Goal: Task Accomplishment & Management: Manage account settings

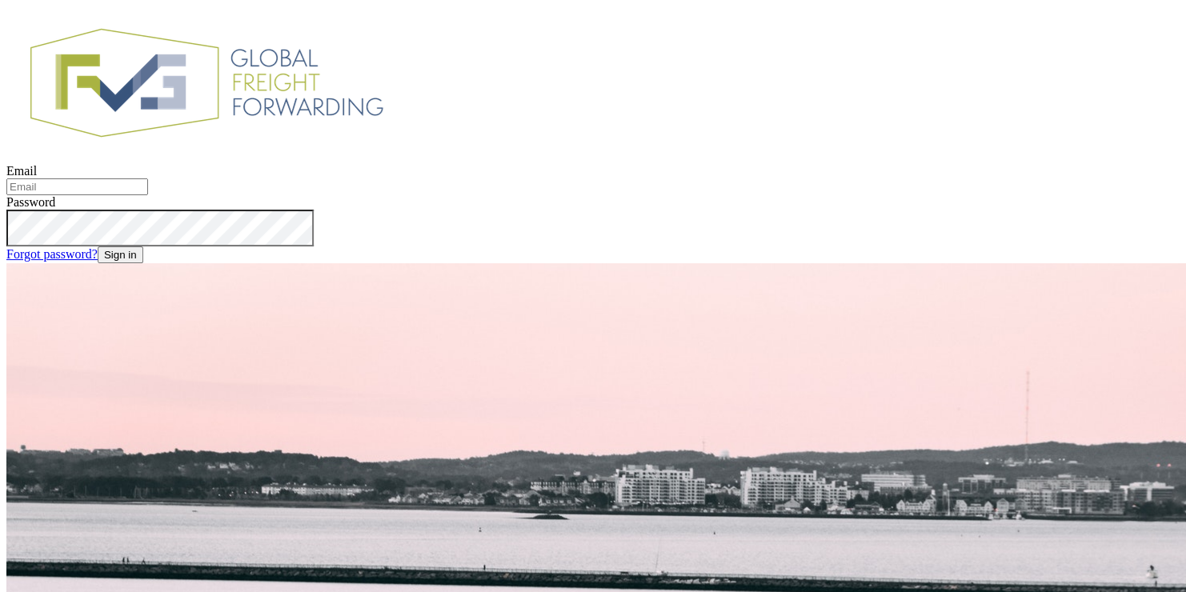
click at [148, 195] on input "Email" at bounding box center [77, 186] width 142 height 17
type input "[EMAIL_ADDRESS][DOMAIN_NAME]"
click at [98, 246] on button "Sign in" at bounding box center [121, 254] width 46 height 17
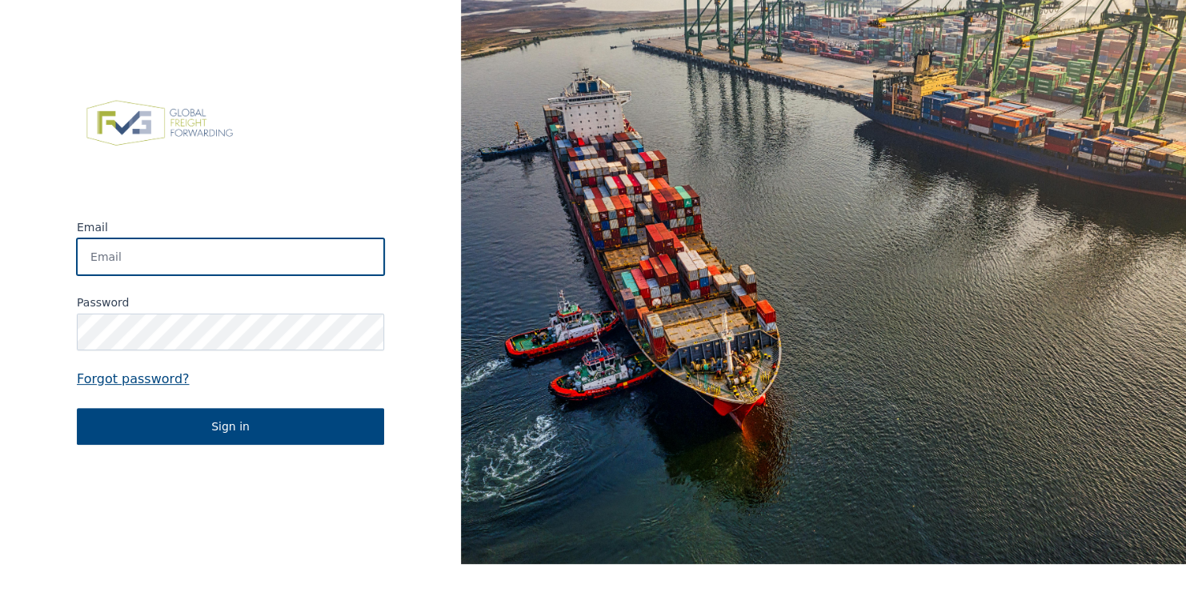
click at [137, 264] on input "Email" at bounding box center [230, 256] width 307 height 37
type input "beeldenparadijs@gmail.com"
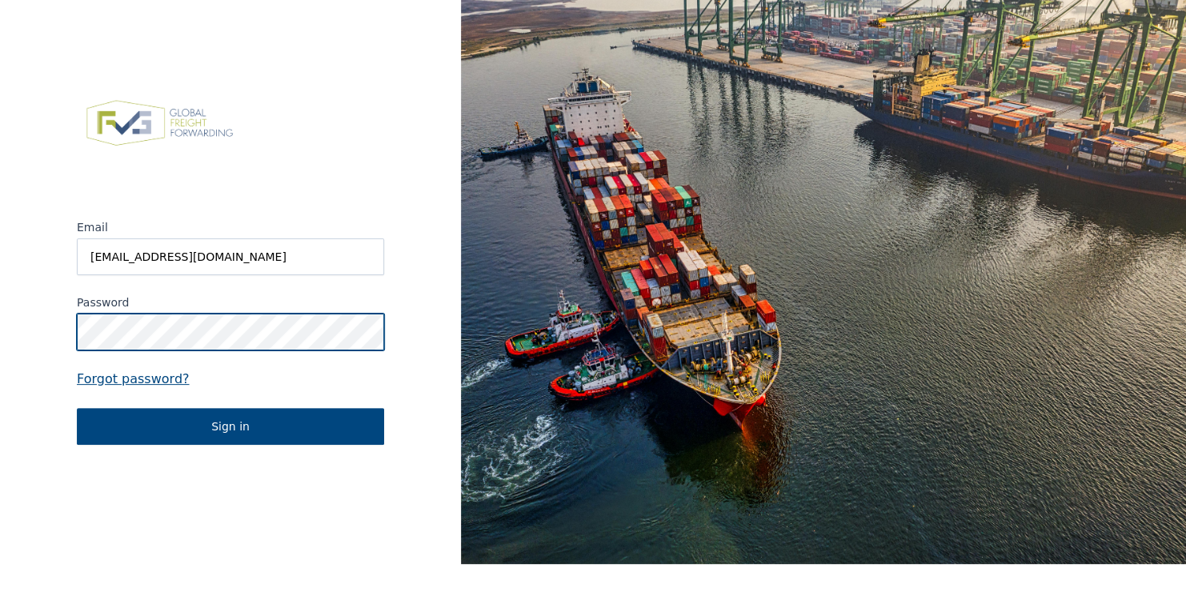
click at [77, 408] on button "Sign in" at bounding box center [230, 426] width 307 height 37
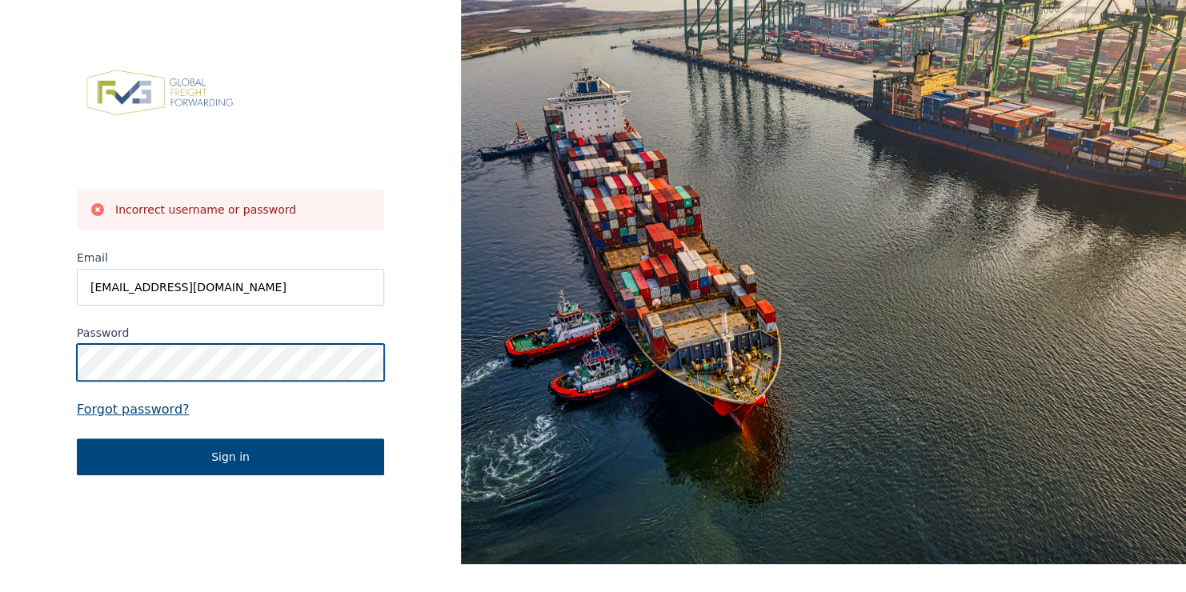
click at [77, 438] on button "Sign in" at bounding box center [230, 456] width 307 height 37
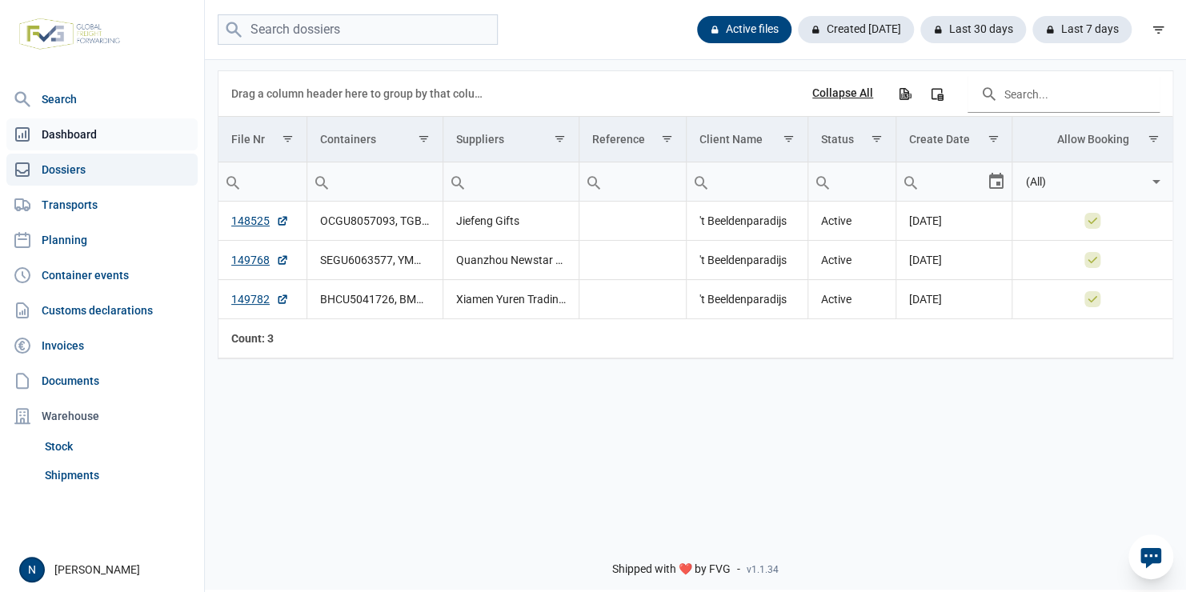
click at [94, 131] on link "Dashboard" at bounding box center [101, 134] width 191 height 32
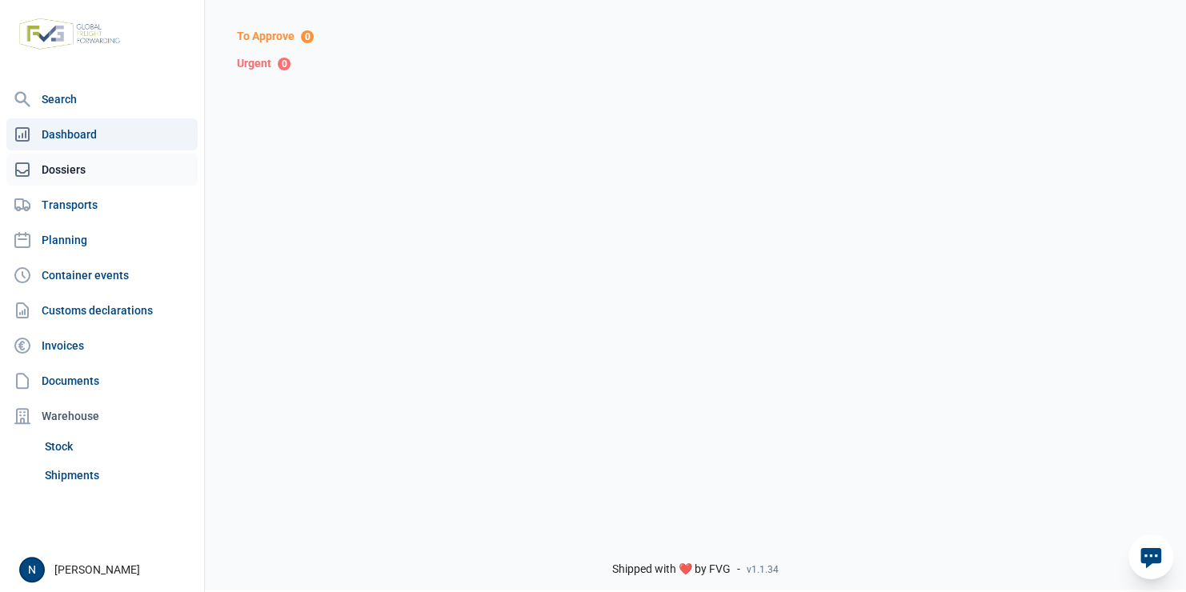
click at [94, 166] on link "Dossiers" at bounding box center [101, 170] width 191 height 32
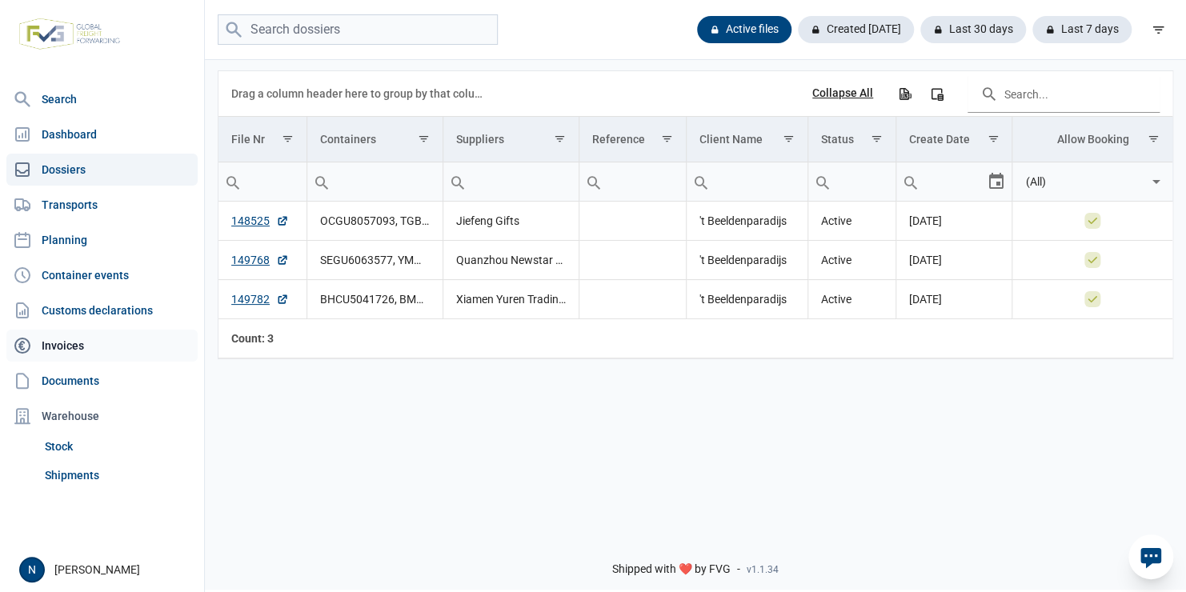
click at [70, 346] on link "Invoices" at bounding box center [101, 346] width 191 height 32
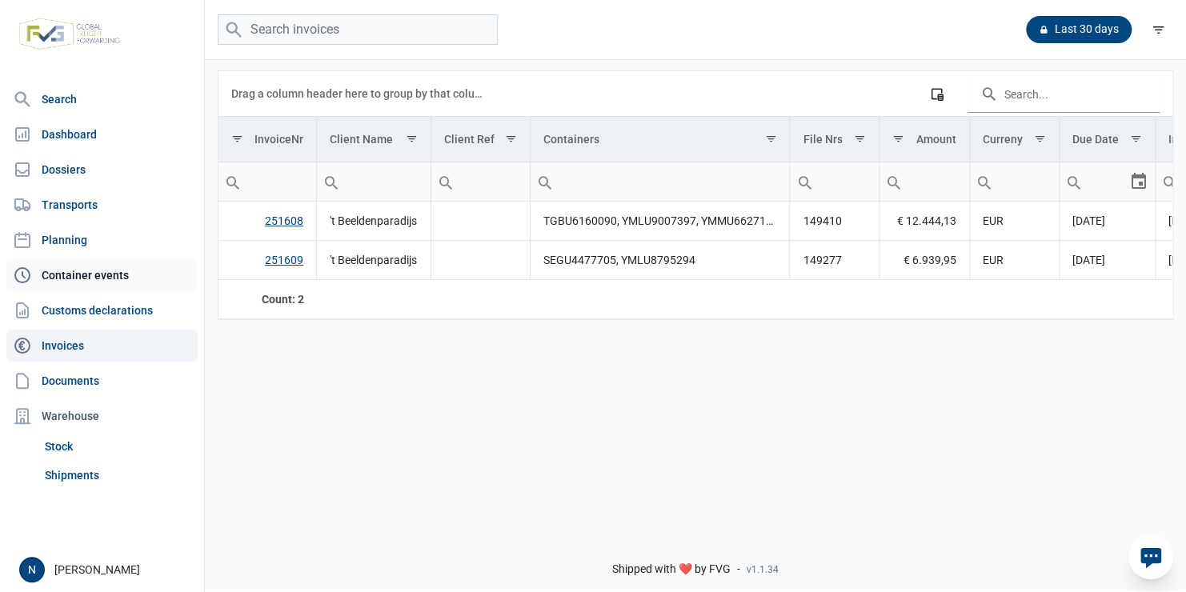
click at [78, 273] on link "Container events" at bounding box center [101, 275] width 191 height 32
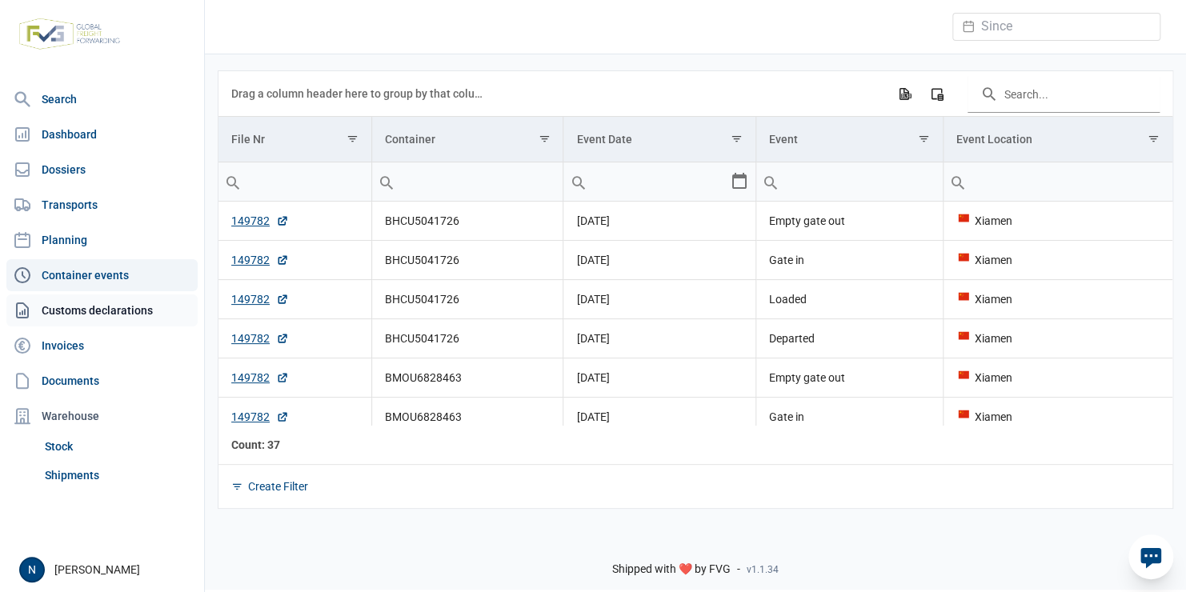
click at [77, 314] on link "Customs declarations" at bounding box center [101, 310] width 191 height 32
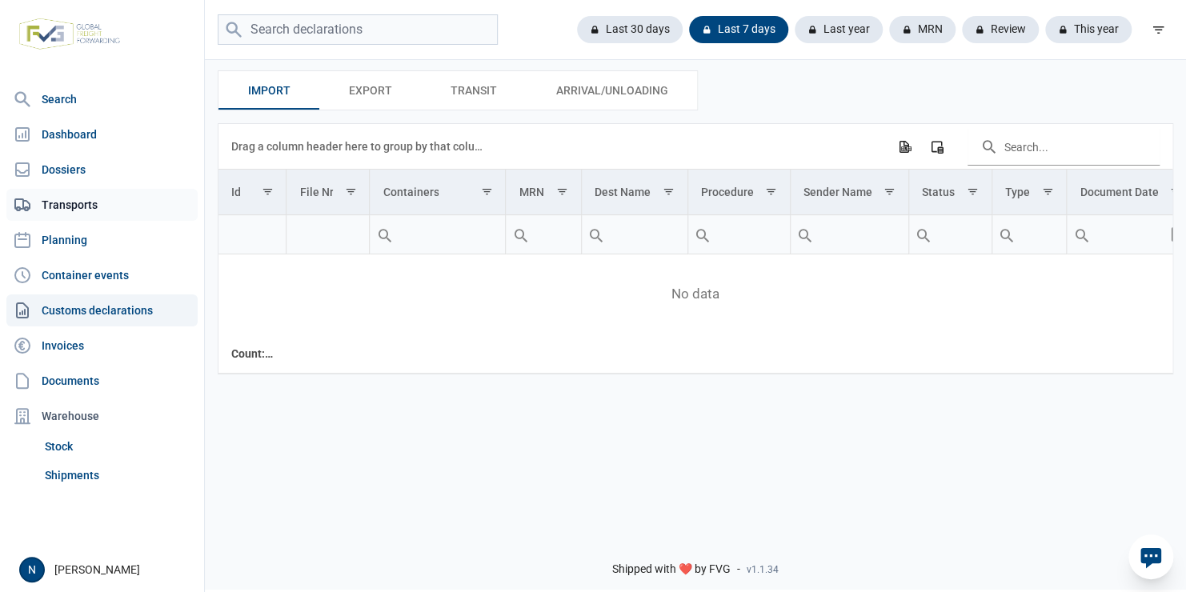
click at [75, 209] on link "Transports" at bounding box center [101, 205] width 191 height 32
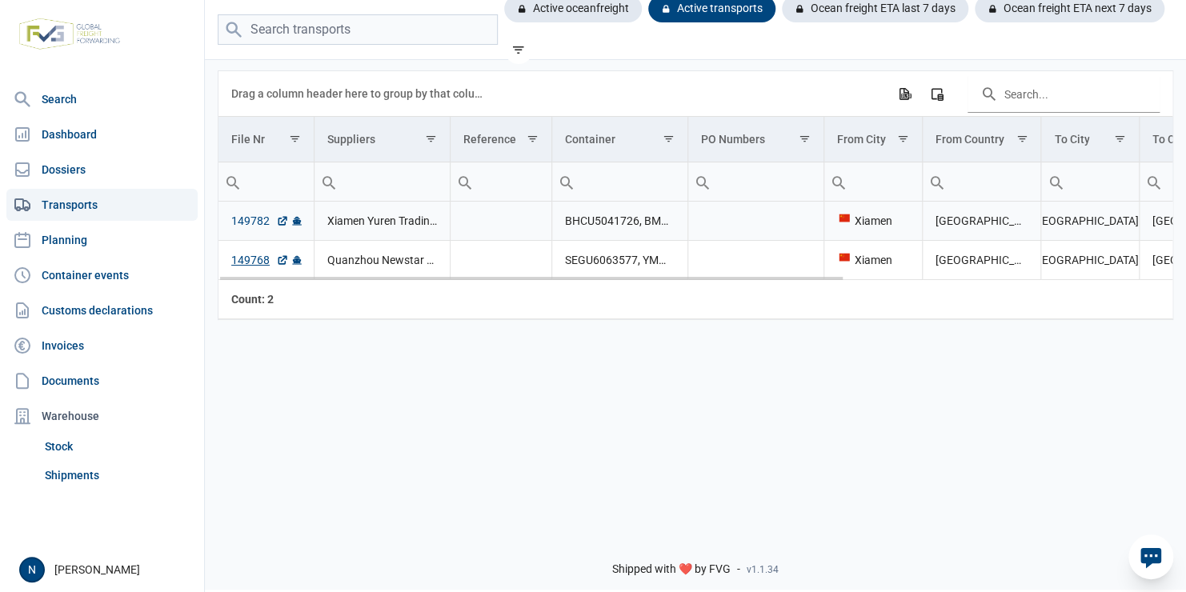
click at [250, 221] on link "149782" at bounding box center [260, 221] width 58 height 16
click at [904, 95] on icon "Export all data to Excel" at bounding box center [904, 93] width 14 height 14
click at [751, 391] on div "Data grid with 2 rows and 13 columns Drag a column header here to group by that…" at bounding box center [695, 290] width 981 height 464
click at [87, 139] on link "Dashboard" at bounding box center [101, 134] width 191 height 32
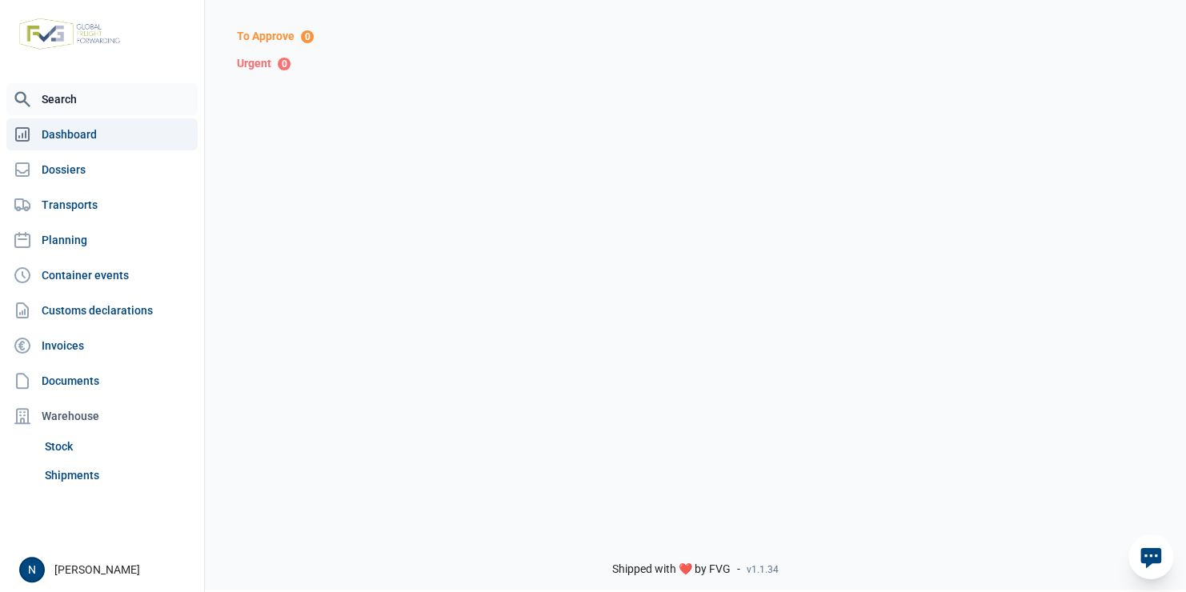
click at [71, 103] on link "Search" at bounding box center [101, 99] width 191 height 32
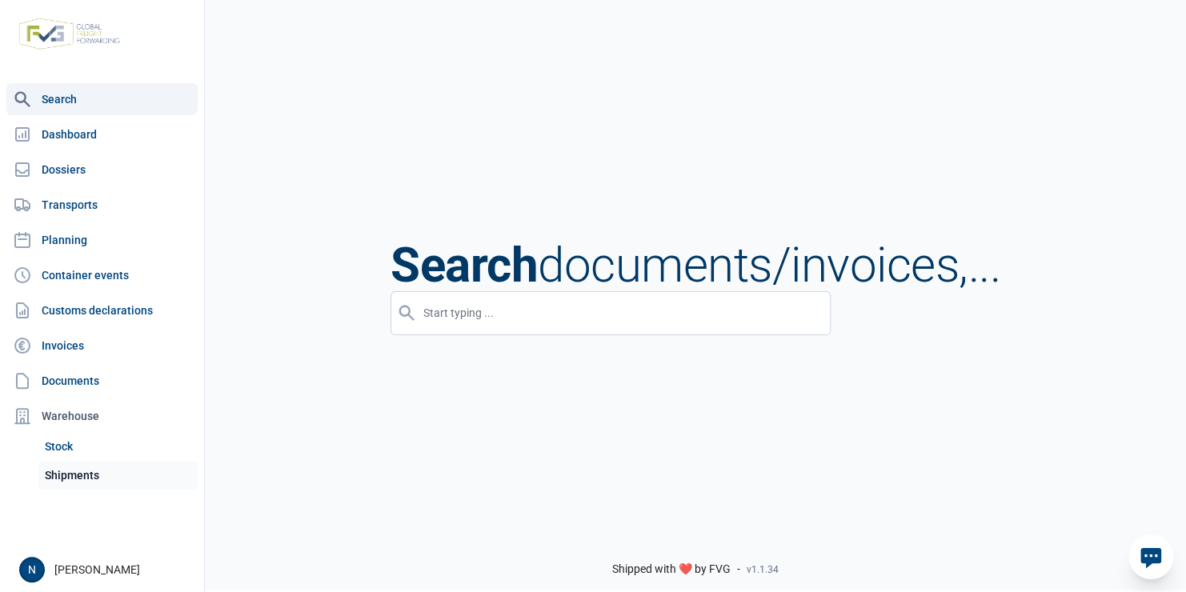
click at [86, 473] on link "Shipments" at bounding box center [117, 475] width 159 height 29
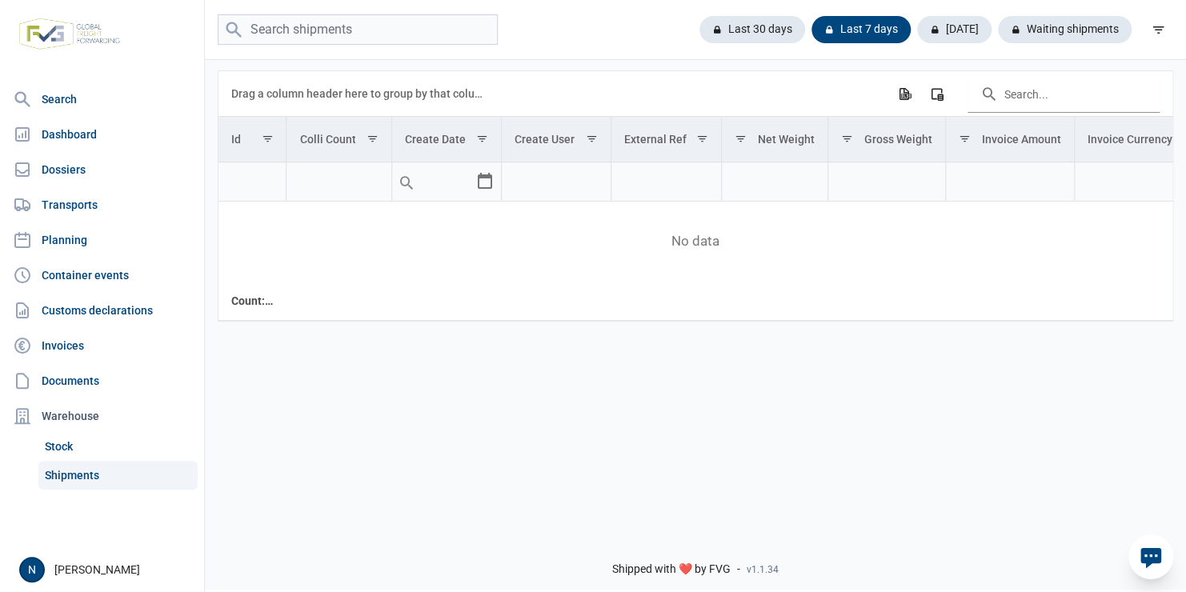
click at [78, 570] on div "Open user menu N Nick Poets" at bounding box center [106, 570] width 175 height 26
click at [22, 572] on div "N" at bounding box center [32, 570] width 26 height 26
click at [92, 506] on link "Sign out" at bounding box center [118, 504] width 154 height 29
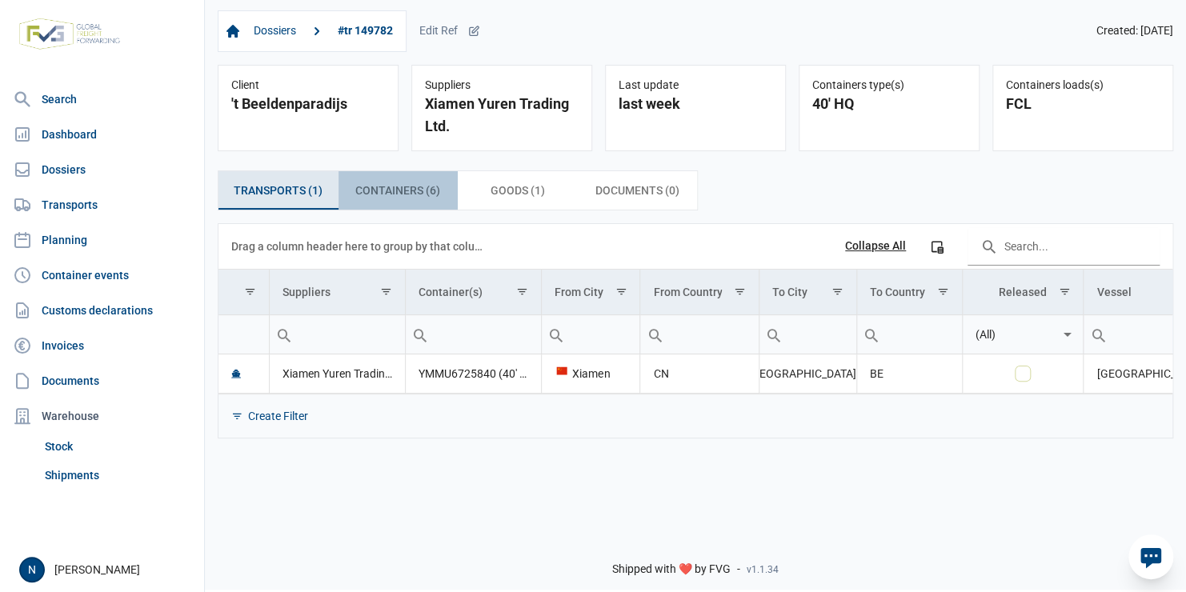
click at [393, 192] on span "Containers (6) Containers (6)" at bounding box center [397, 190] width 85 height 19
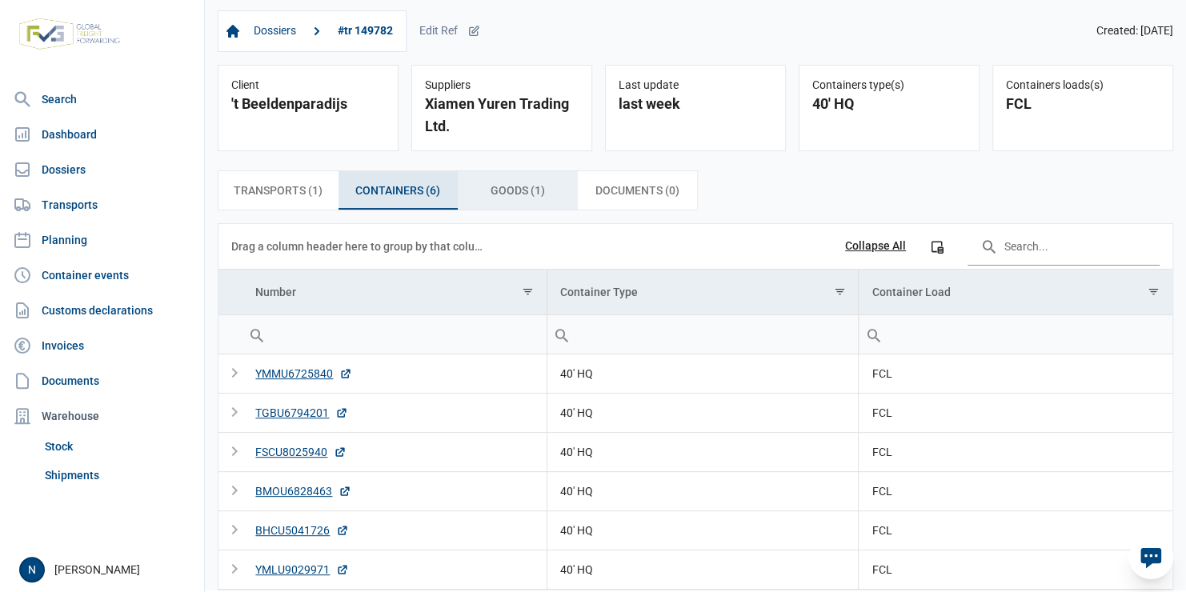
click at [500, 191] on span "Goods (1) Goods (1)" at bounding box center [517, 190] width 54 height 19
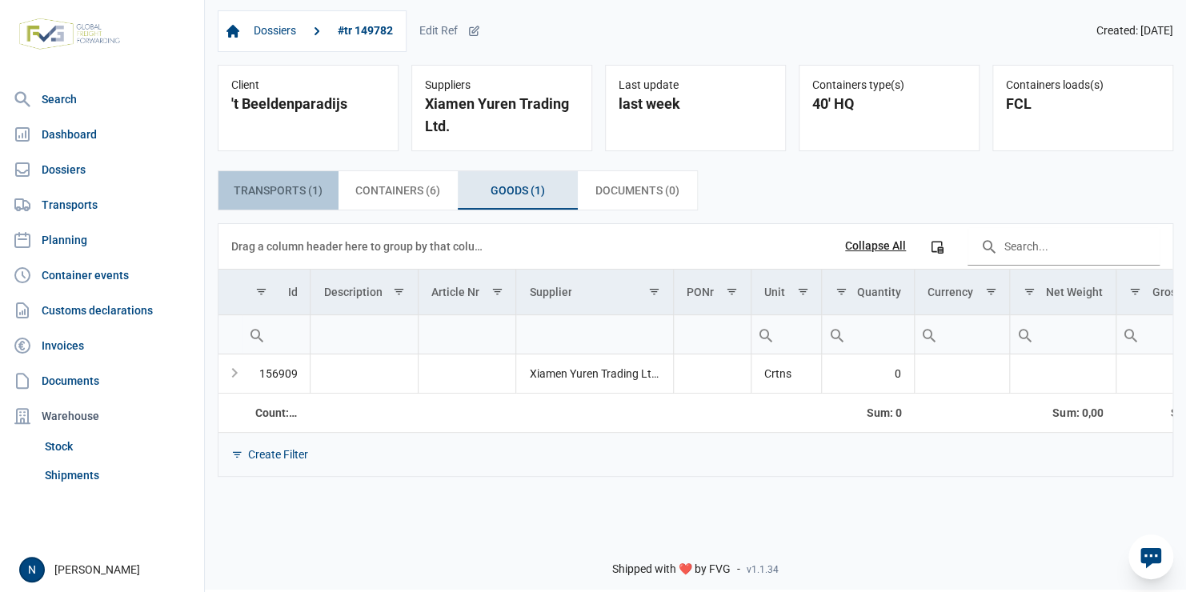
click at [281, 192] on span "Transports (1) Transports (1)" at bounding box center [278, 190] width 89 height 19
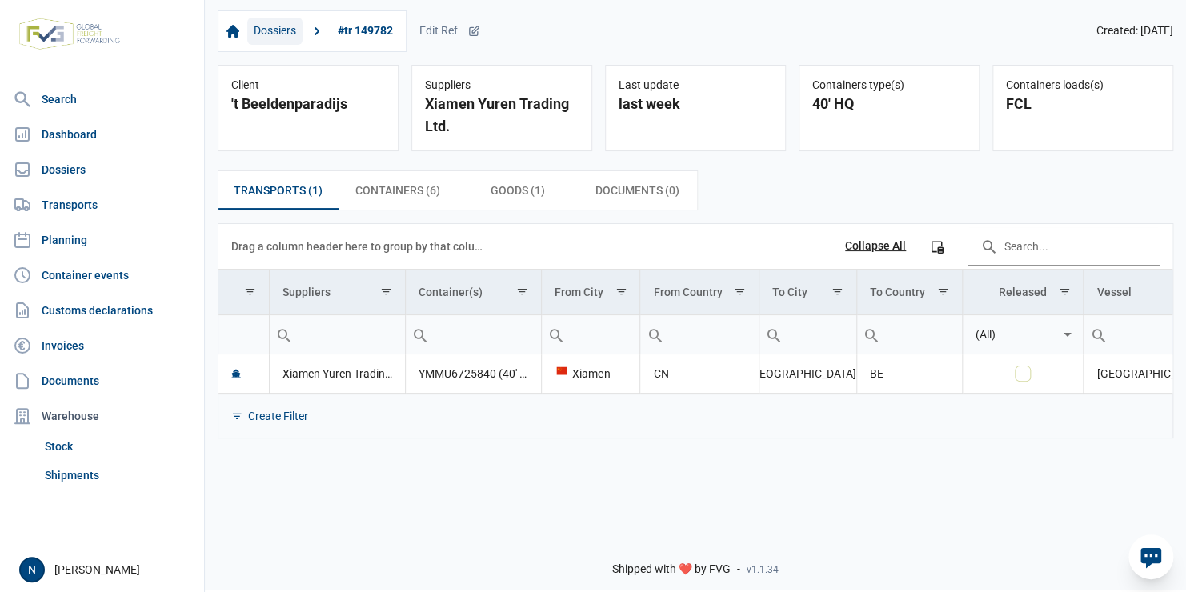
click at [284, 35] on link "Dossiers" at bounding box center [274, 31] width 55 height 27
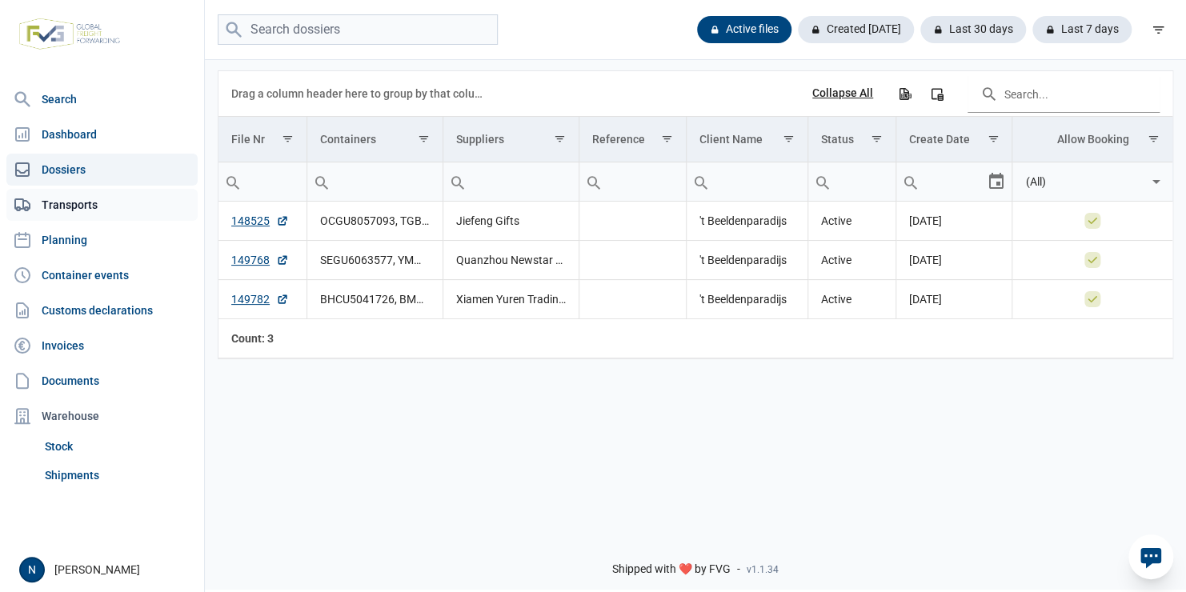
click at [70, 205] on link "Transports" at bounding box center [101, 205] width 191 height 32
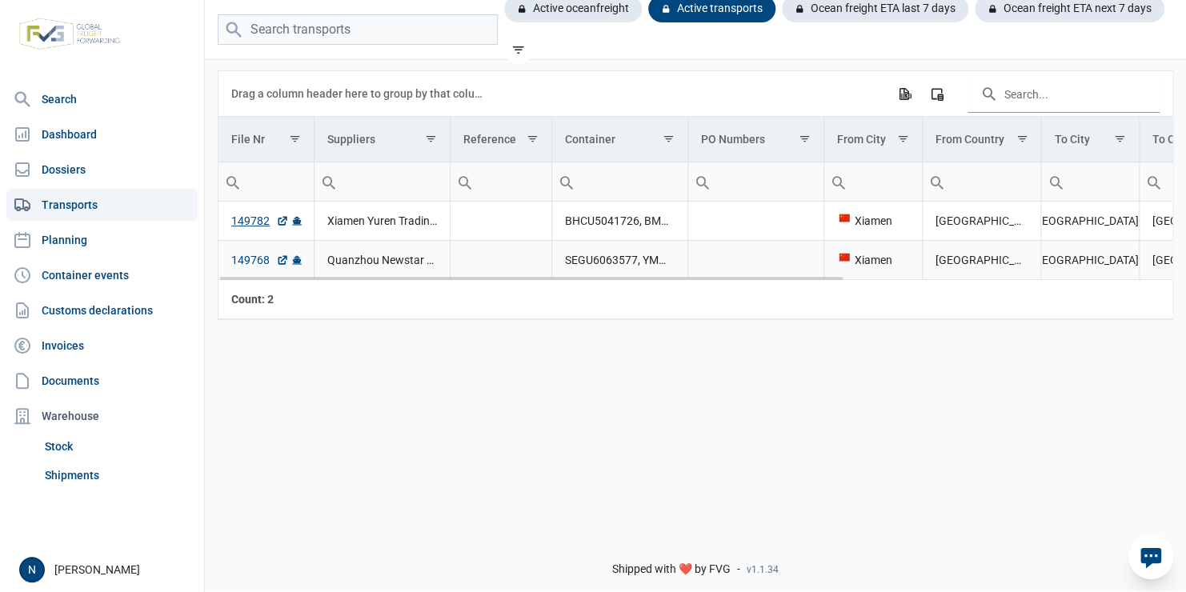
click at [279, 261] on icon "Data grid with 2 rows and 13 columns" at bounding box center [282, 260] width 13 height 13
